Goal: Transaction & Acquisition: Download file/media

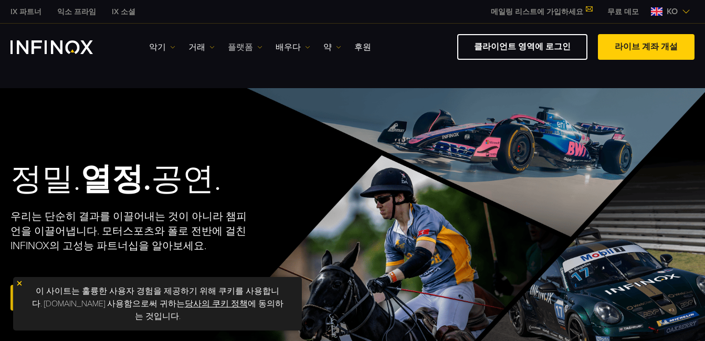
click at [253, 52] on link "플랫폼" at bounding box center [245, 47] width 35 height 13
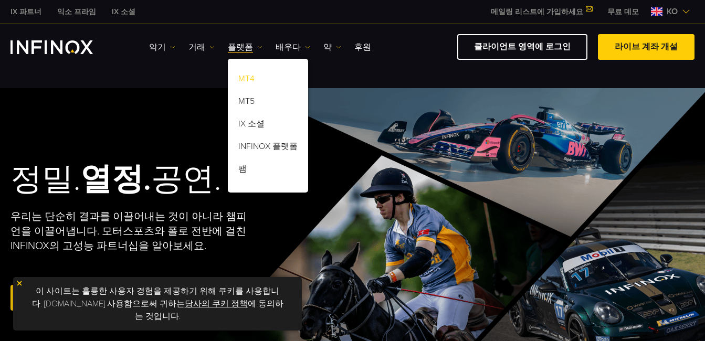
click at [247, 80] on link "MT4" at bounding box center [268, 80] width 80 height 23
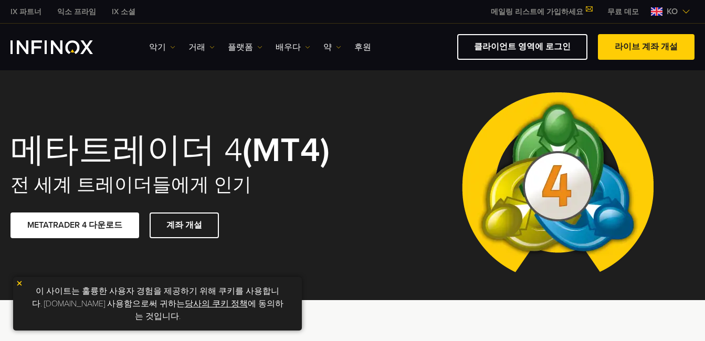
click at [75, 225] on span at bounding box center [75, 225] width 0 height 0
click at [407, 196] on div "메타트레이더 4 (MT4) 전 세계 트레이더들에게 인기 METATRADER 4 다운로드 계좌 개설" at bounding box center [352, 185] width 705 height 230
click at [75, 225] on span at bounding box center [75, 225] width 0 height 0
click at [82, 225] on font "METATRADER 4 다운로드" at bounding box center [74, 225] width 95 height 10
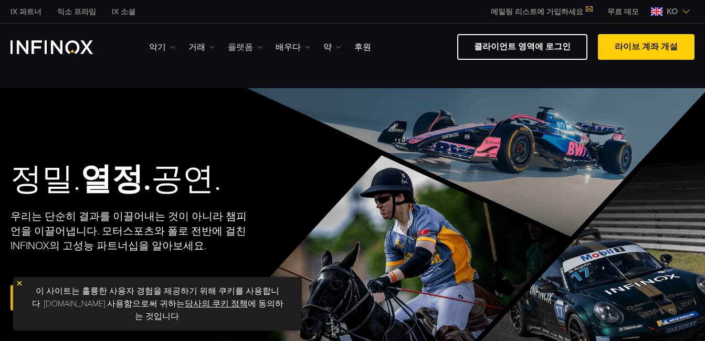
click at [238, 46] on font "플랫폼" at bounding box center [240, 47] width 25 height 13
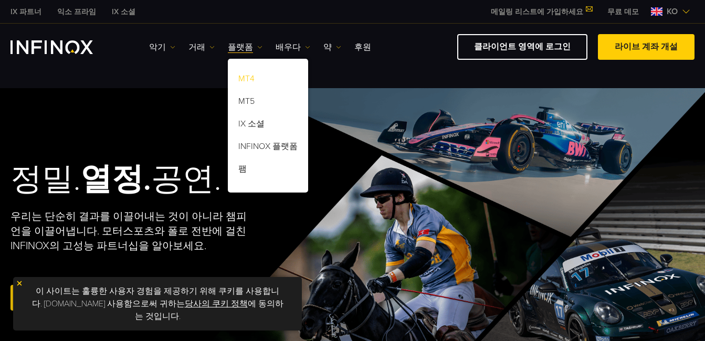
click at [247, 85] on link "MT4" at bounding box center [268, 80] width 80 height 23
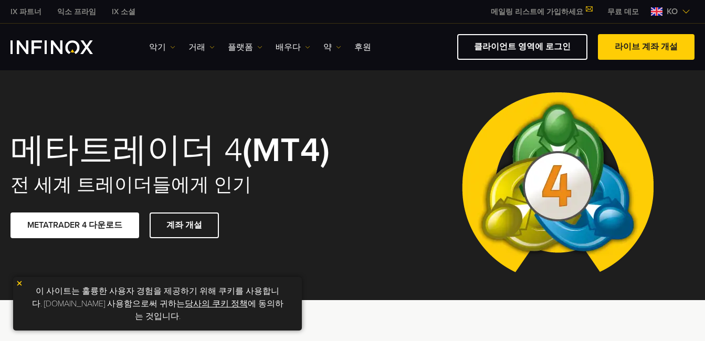
click at [75, 225] on span at bounding box center [75, 225] width 0 height 0
